Goal: Use online tool/utility: Utilize a website feature to perform a specific function

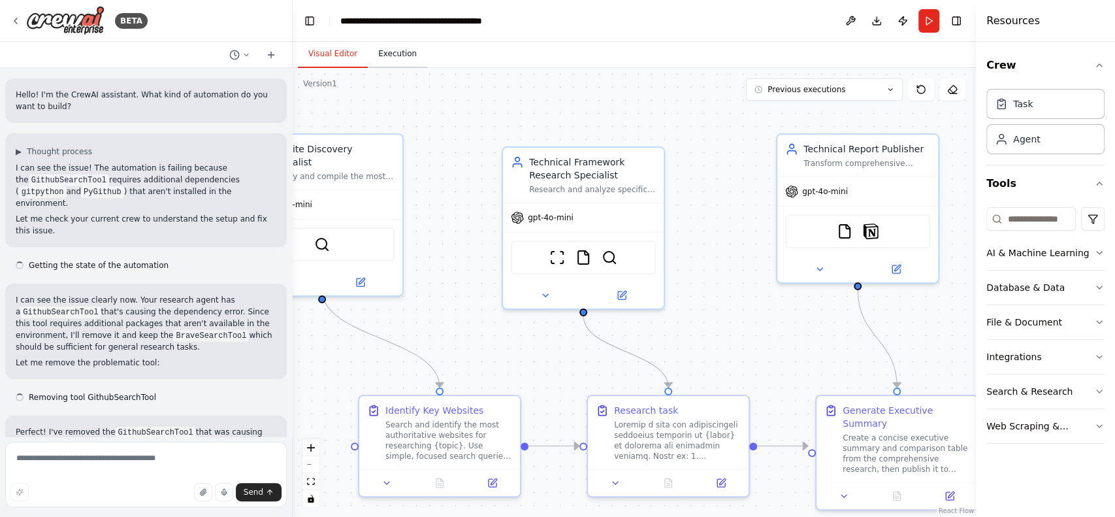
scroll to position [12127, 0]
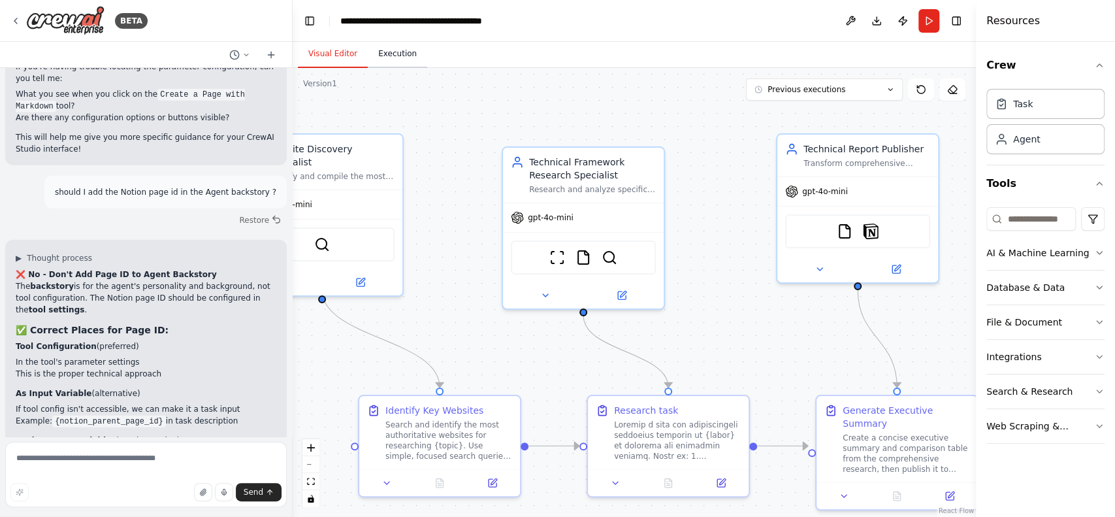
click at [386, 53] on button "Execution" at bounding box center [397, 54] width 59 height 27
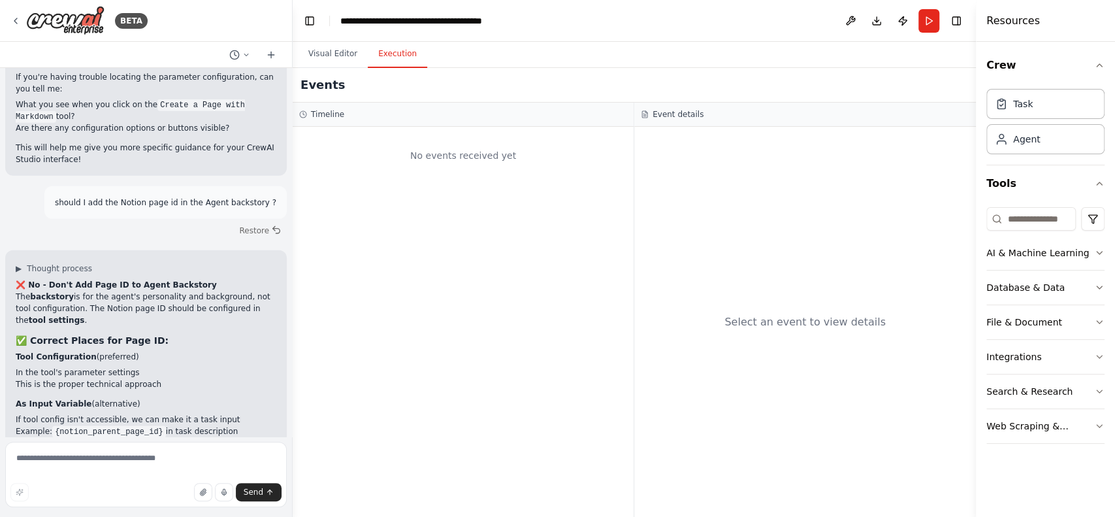
click at [944, 25] on header "**********" at bounding box center [635, 21] width 684 height 42
click at [936, 26] on button "Run" at bounding box center [929, 21] width 21 height 24
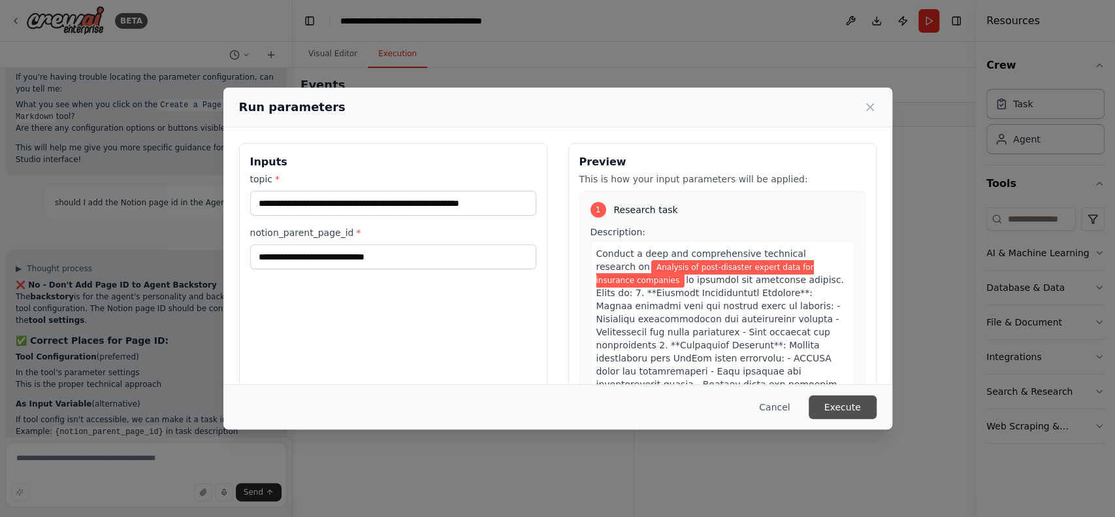
click at [848, 403] on button "Execute" at bounding box center [843, 407] width 68 height 24
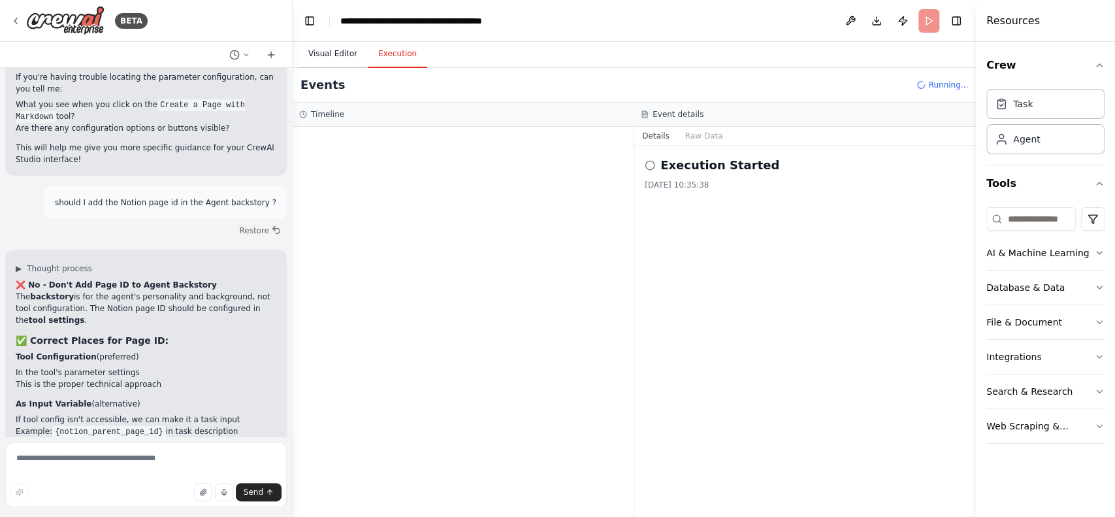
click at [330, 59] on button "Visual Editor" at bounding box center [333, 54] width 70 height 27
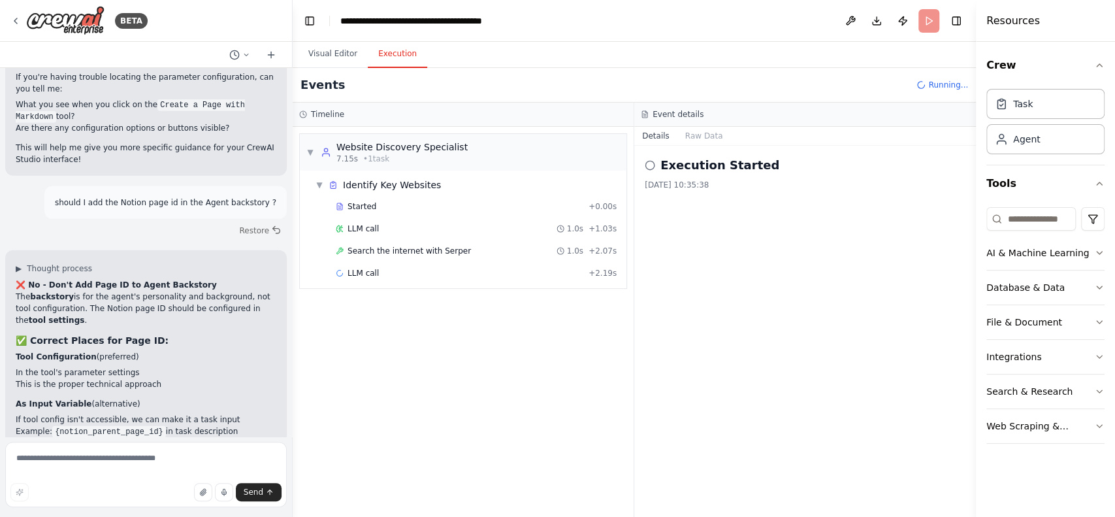
click at [383, 56] on button "Execution" at bounding box center [397, 54] width 59 height 27
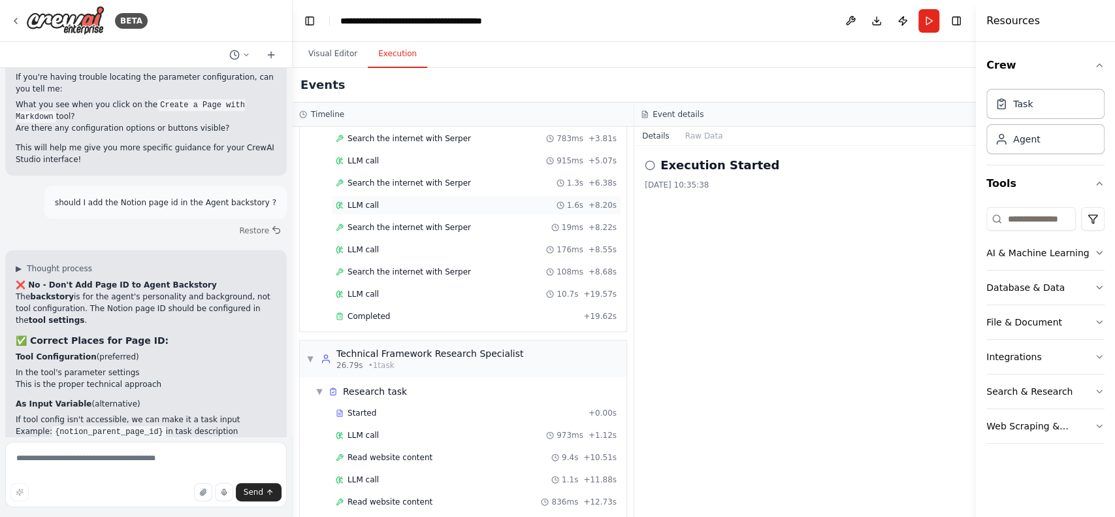
scroll to position [154, 0]
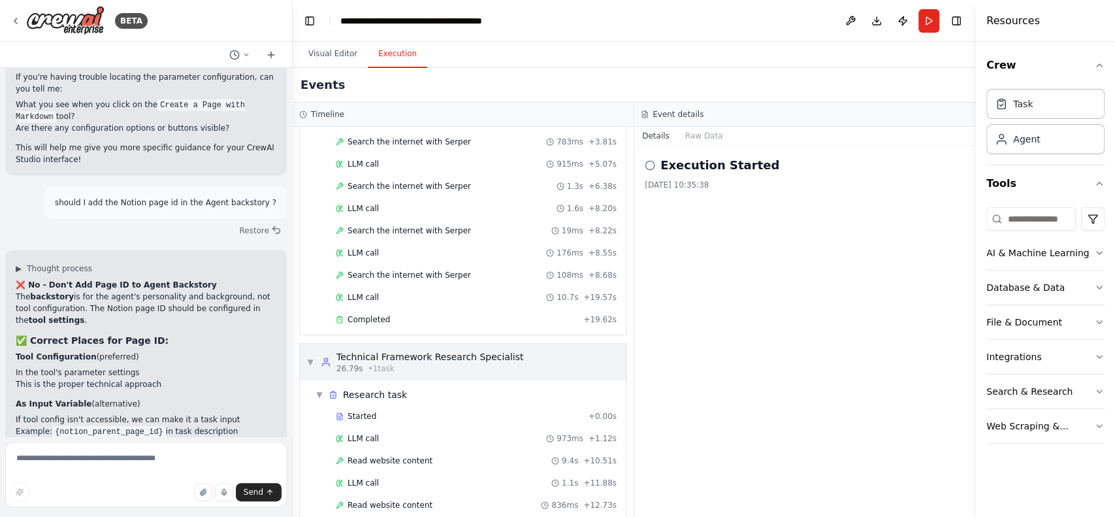
click at [314, 357] on div "▼ Technical Framework Research Specialist 26.79s • 1 task" at bounding box center [414, 362] width 217 height 24
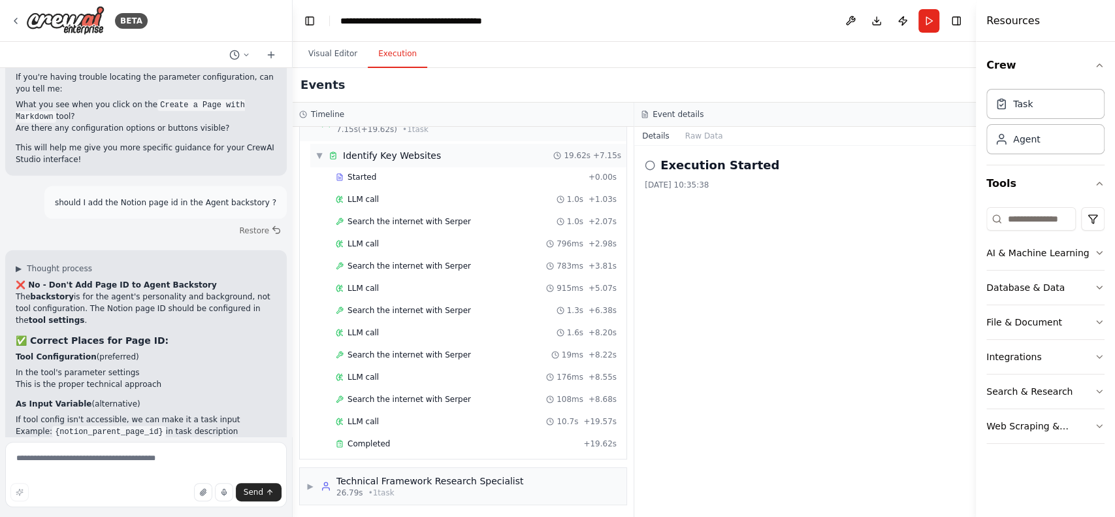
click at [316, 154] on span "▼" at bounding box center [320, 155] width 8 height 10
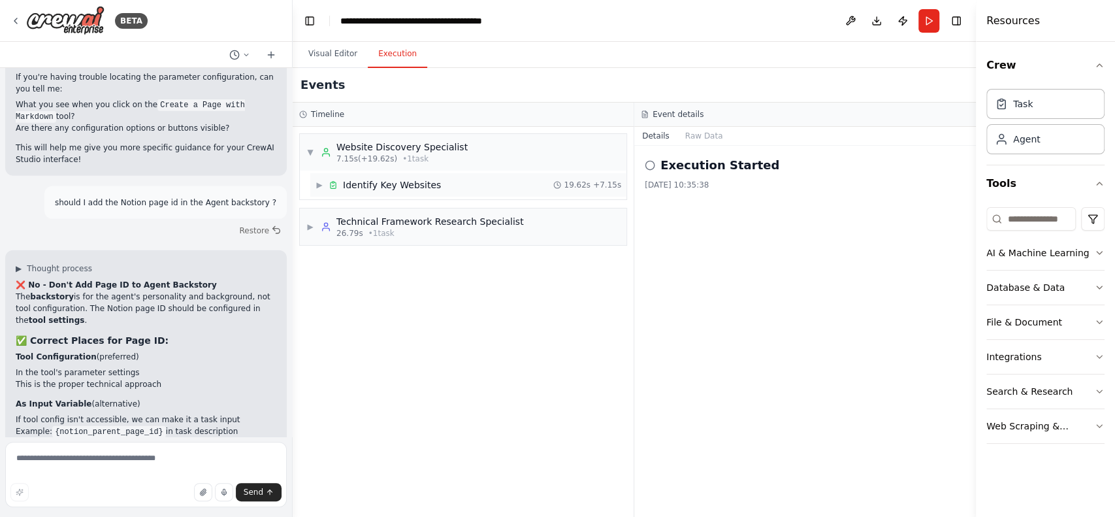
click at [318, 184] on span "▶" at bounding box center [320, 185] width 8 height 10
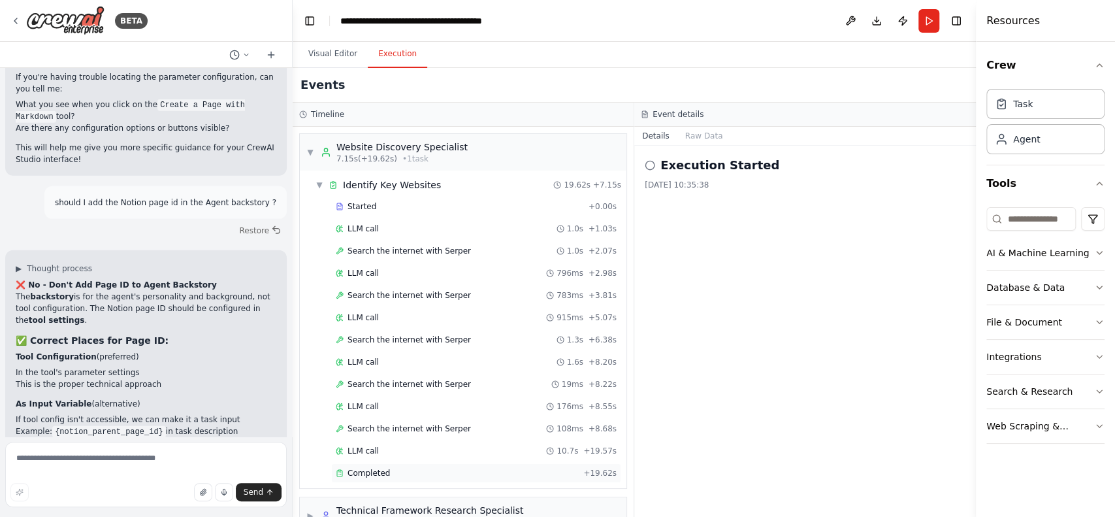
click at [429, 463] on div "Completed + 19.62s" at bounding box center [476, 473] width 290 height 20
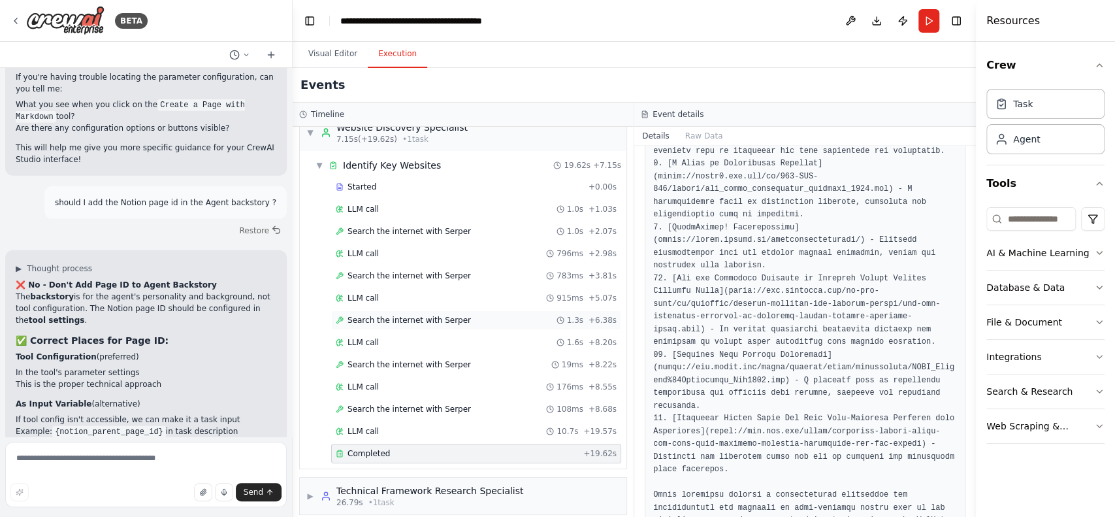
scroll to position [29, 0]
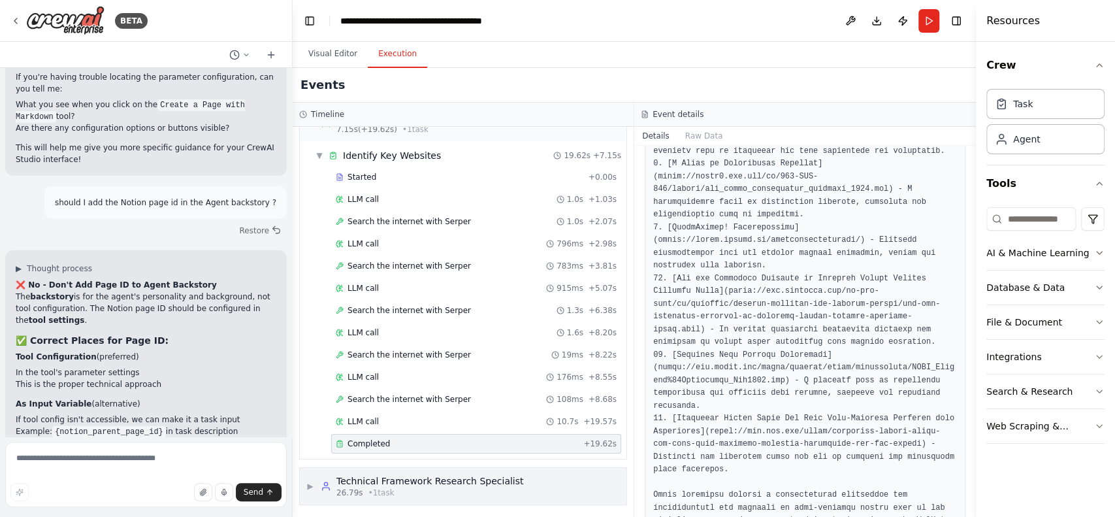
click at [314, 484] on span "▶" at bounding box center [310, 486] width 8 height 10
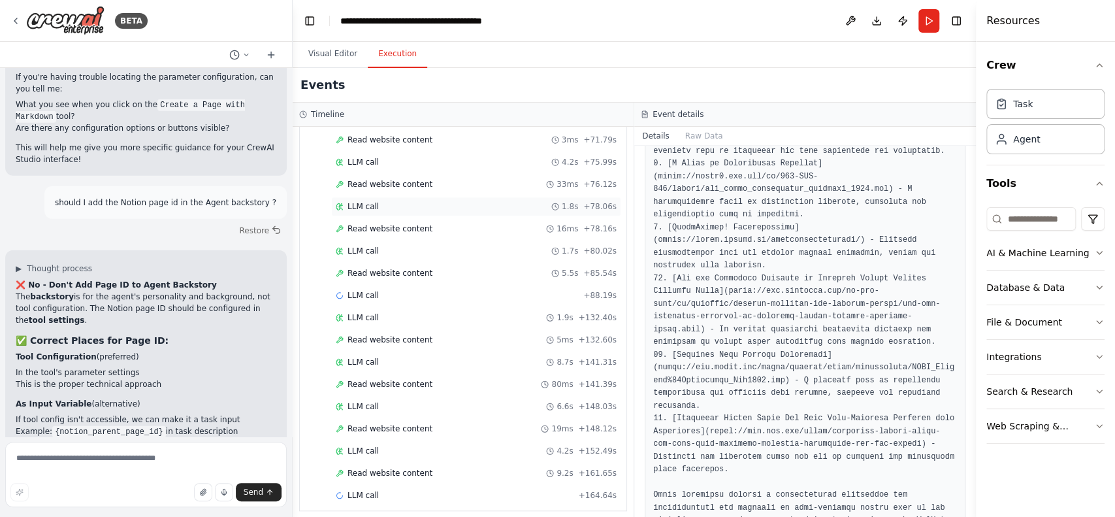
scroll to position [676, 0]
click at [407, 469] on span "Read website content" at bounding box center [390, 471] width 85 height 10
click at [413, 466] on span "Read website content" at bounding box center [390, 471] width 85 height 10
click at [423, 439] on div "LLM call 4.2s + 152.49s" at bounding box center [476, 449] width 290 height 20
click at [418, 421] on span "Read website content" at bounding box center [390, 426] width 85 height 10
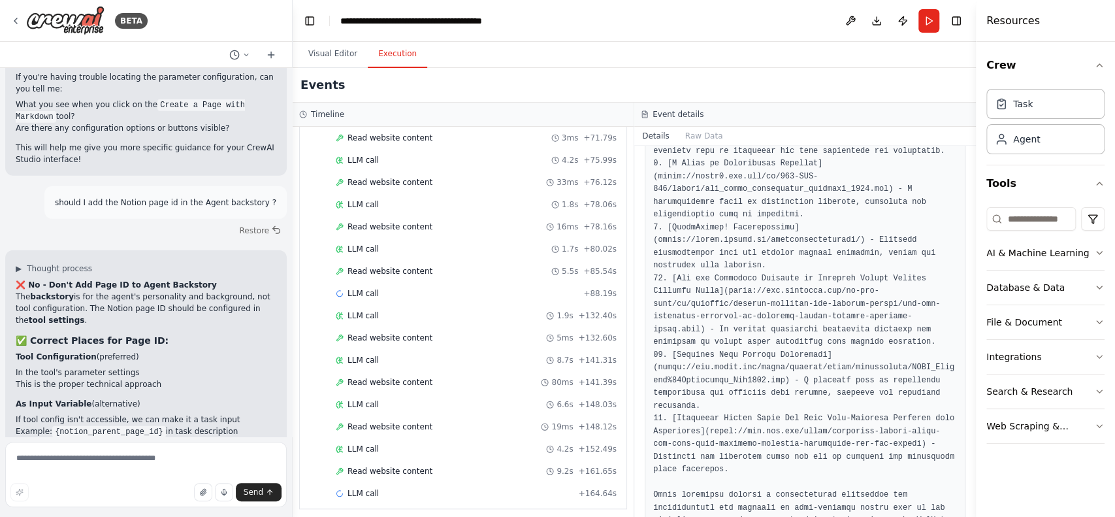
click at [380, 205] on div "LLM call 1.8s + 78.06s" at bounding box center [476, 205] width 290 height 20
click at [380, 217] on div "Read website content 16ms + 78.16s" at bounding box center [476, 227] width 290 height 20
click at [697, 138] on button "Raw Data" at bounding box center [705, 136] width 54 height 18
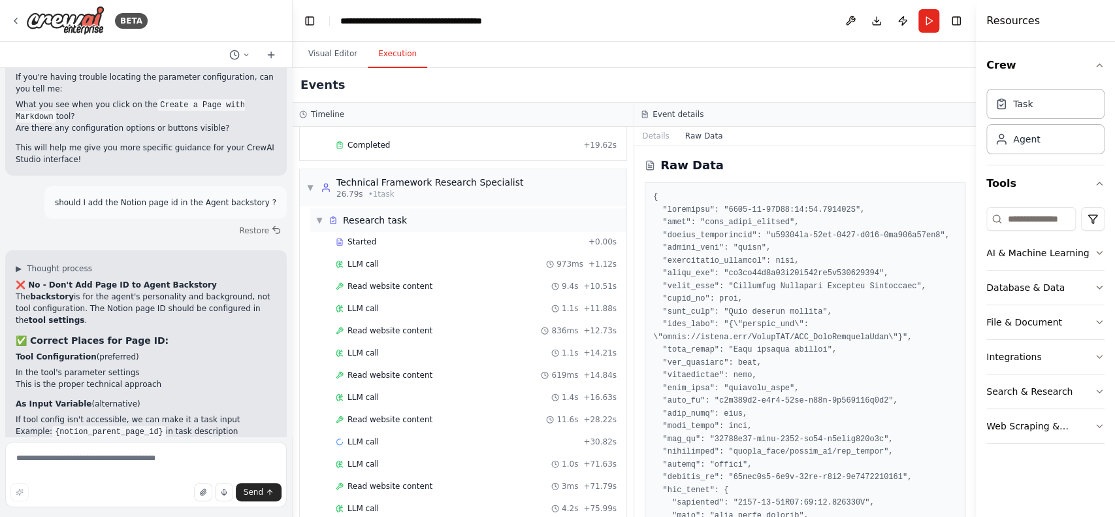
click at [314, 216] on div "▼ Research task" at bounding box center [468, 220] width 316 height 24
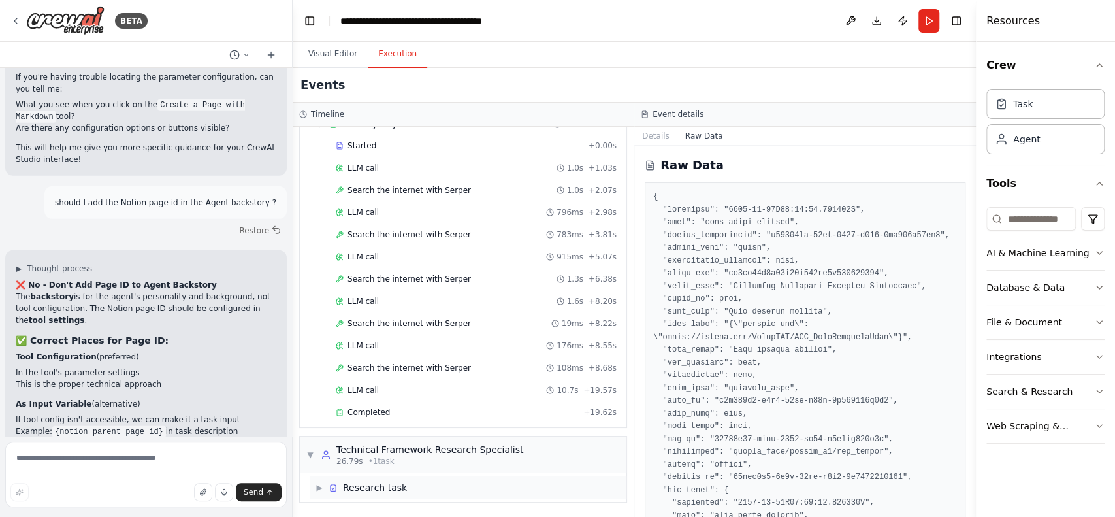
scroll to position [58, 0]
click at [344, 55] on button "Visual Editor" at bounding box center [333, 54] width 70 height 27
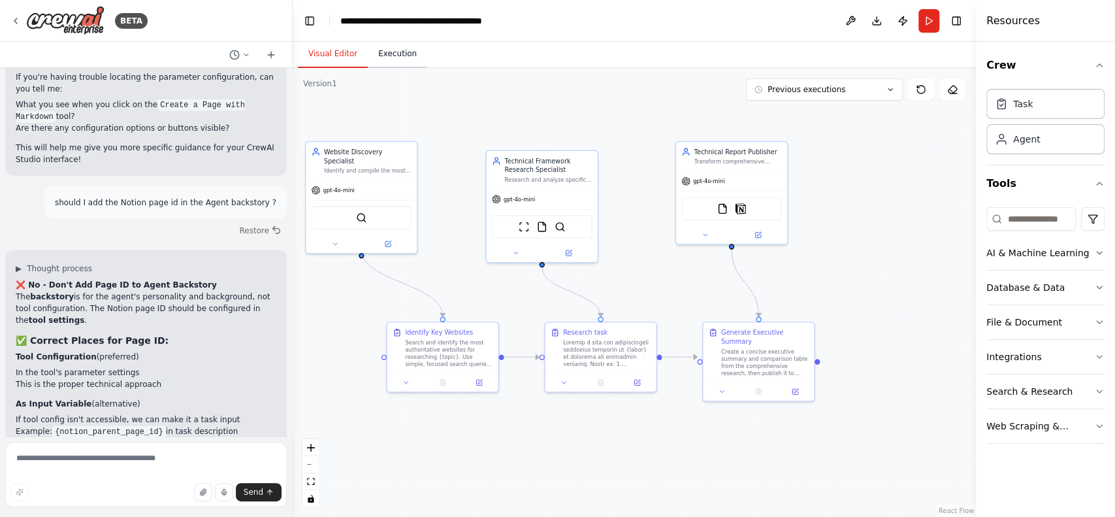
click at [397, 49] on button "Execution" at bounding box center [397, 54] width 59 height 27
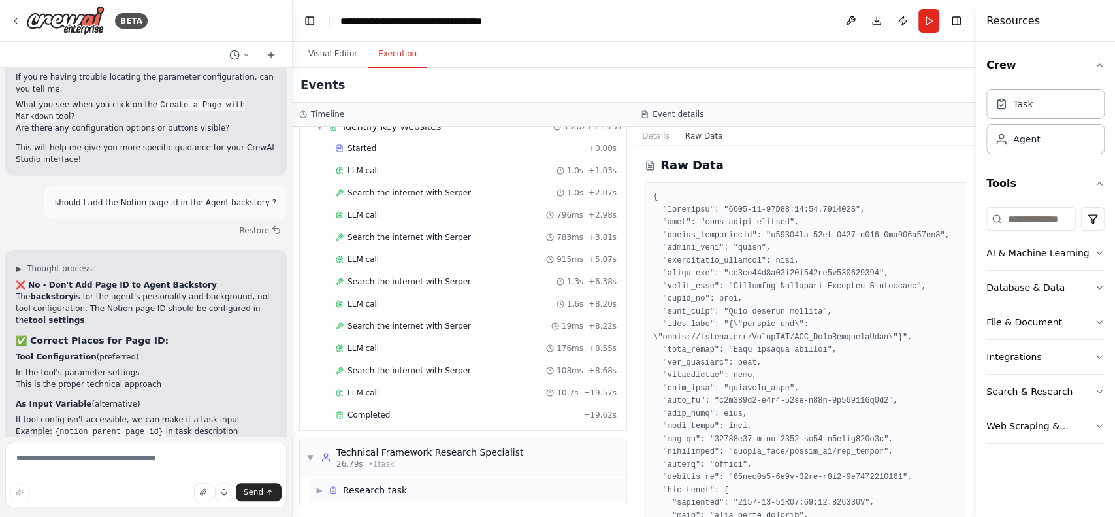
click at [320, 489] on span "▶" at bounding box center [320, 490] width 8 height 10
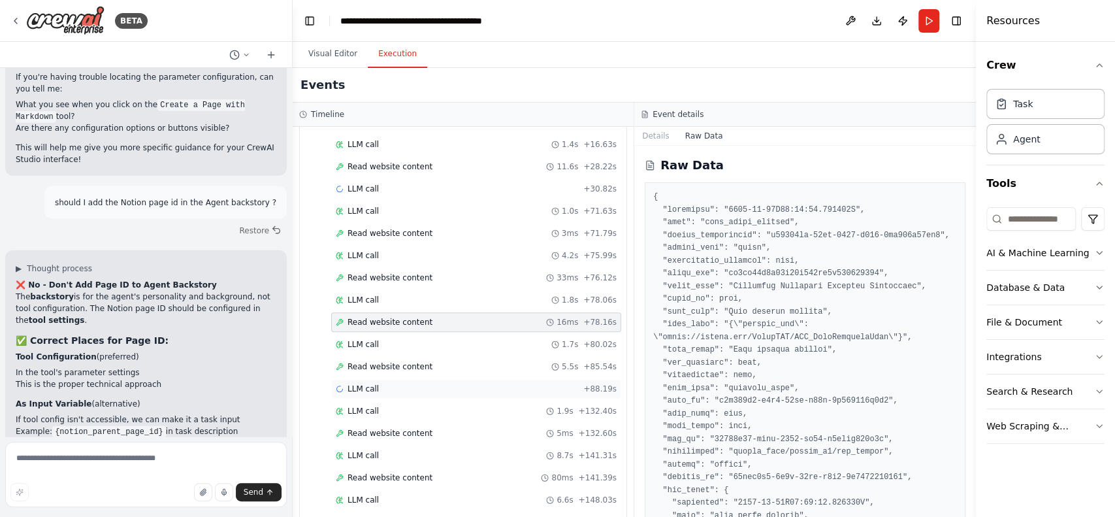
scroll to position [676, 0]
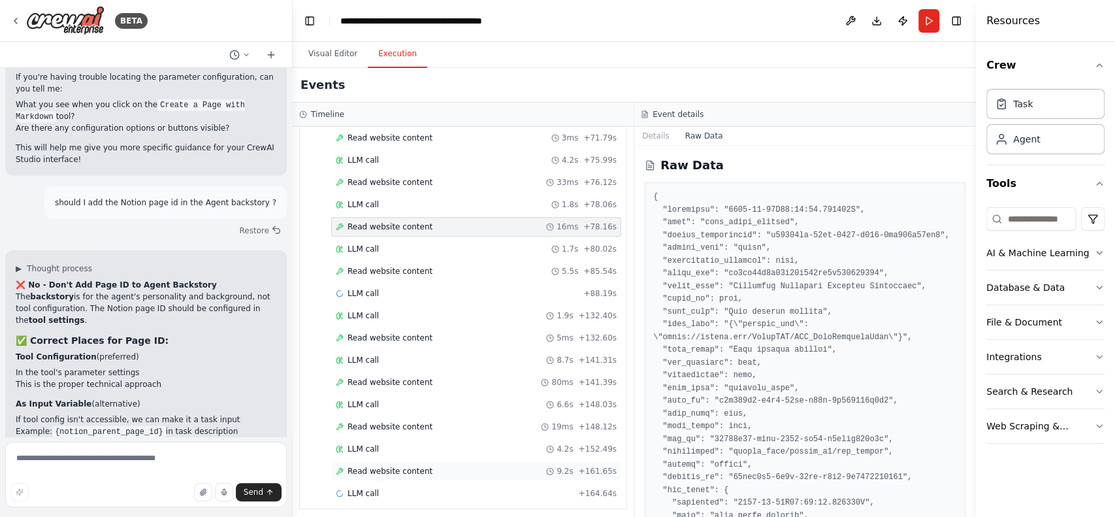
click at [404, 469] on span "Read website content" at bounding box center [390, 471] width 85 height 10
click at [617, 137] on div "Read website content 3ms + 71.79s" at bounding box center [476, 138] width 281 height 10
click at [617, 134] on span "+ 71.79s" at bounding box center [600, 138] width 33 height 10
click at [389, 310] on div "LLM call 1.9s + 132.40s" at bounding box center [476, 315] width 281 height 10
click at [420, 387] on div "Started + 0.00s LLM call 973ms + 1.12s Read website content 9.4s + 10.51s LLM c…" at bounding box center [468, 195] width 316 height 622
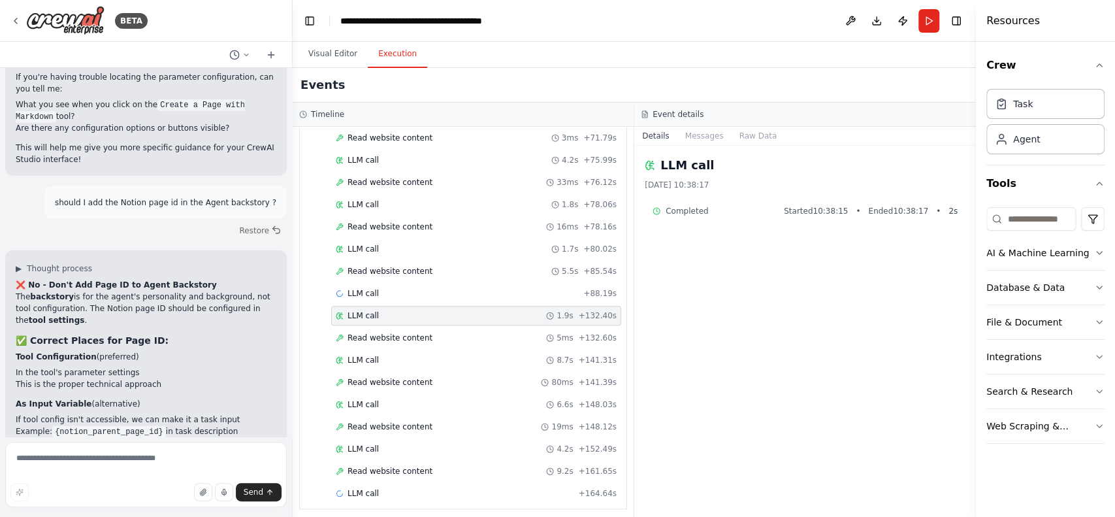
scroll to position [12232, 0]
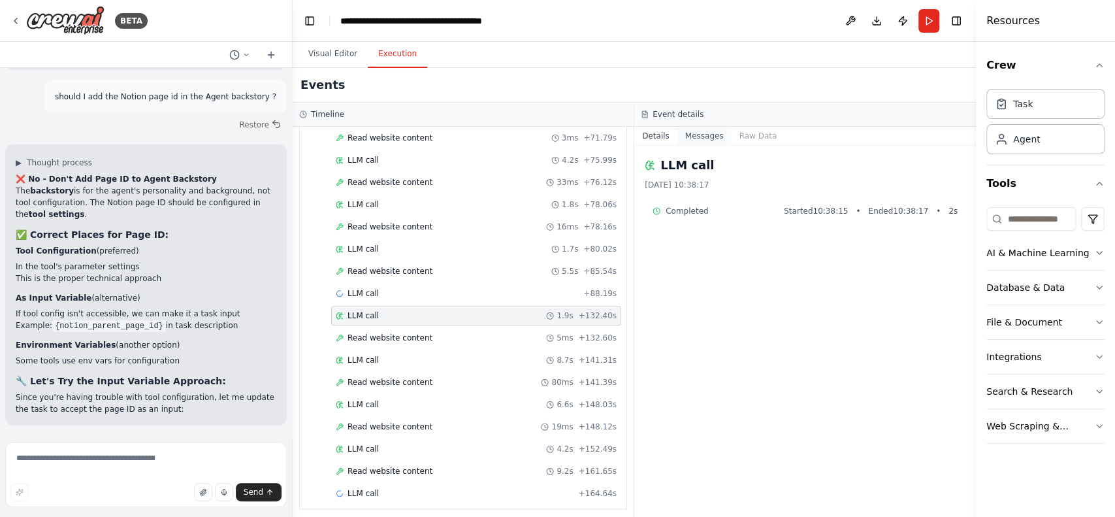
click at [685, 131] on button "Messages" at bounding box center [705, 136] width 54 height 18
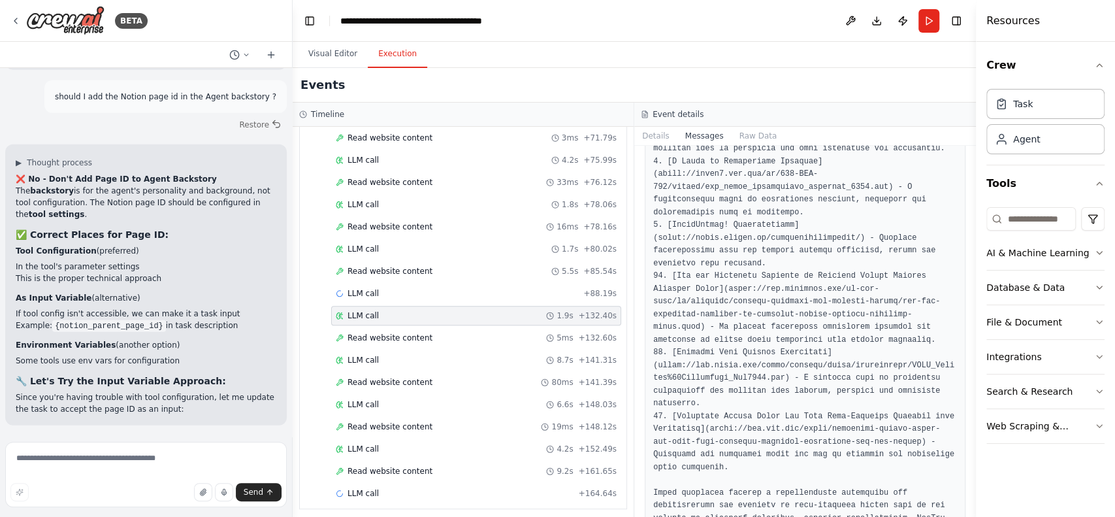
scroll to position [1897, 0]
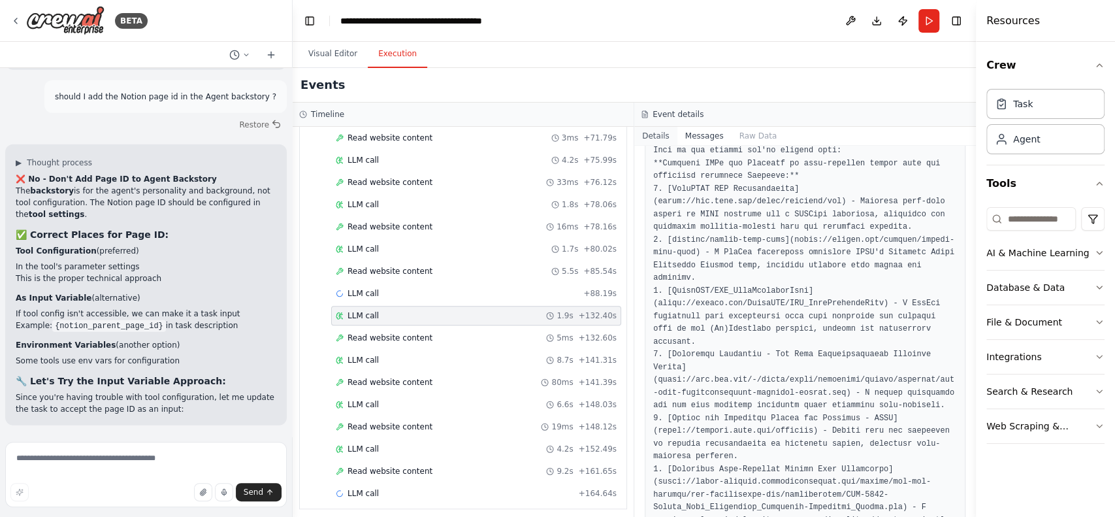
click at [668, 142] on button "Details" at bounding box center [656, 136] width 43 height 18
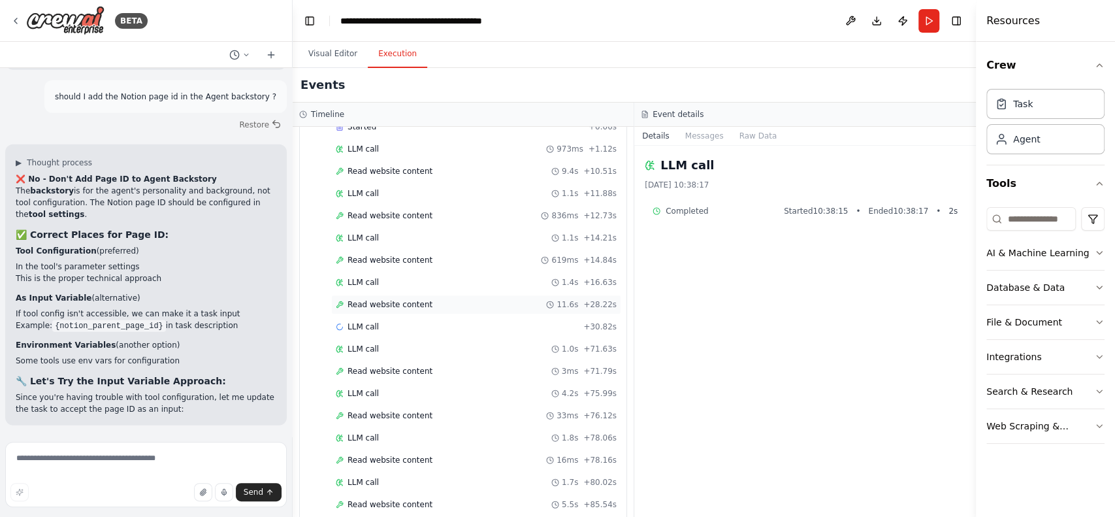
scroll to position [415, 0]
